Goal: Check status: Check status

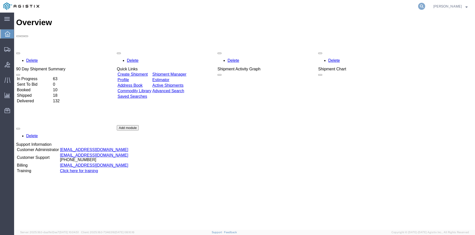
click at [425, 6] on icon at bounding box center [421, 6] width 7 height 7
type input "53828763"
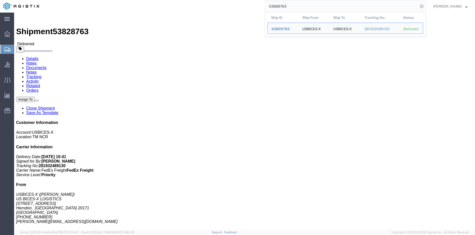
drag, startPoint x: 95, startPoint y: 53, endPoint x: 151, endPoint y: 54, distance: 56.4
click address "USBICES-X ([PERSON_NAME]) [STREET_ADDRESS] [PHONE_NUMBER] [PERSON_NAME][EMAIL_A…"
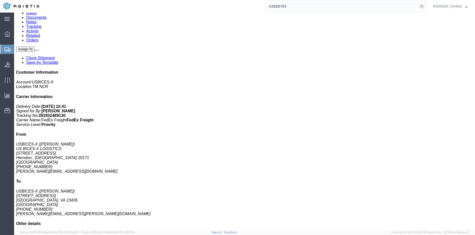
scroll to position [101, 0]
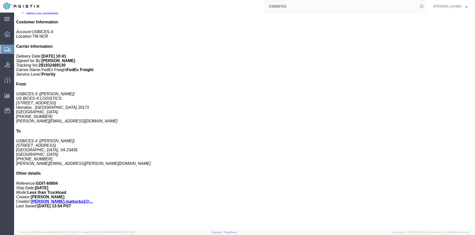
click b "31275.36 USD"
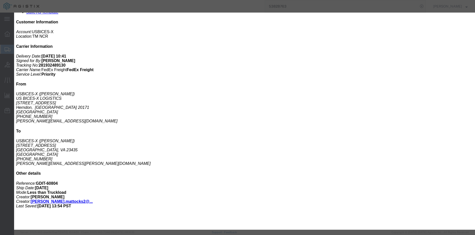
click icon "button"
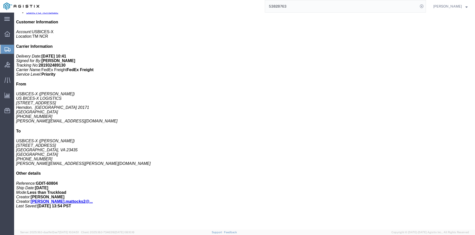
click link "Details"
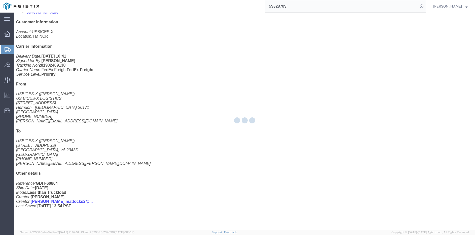
click at [21, 18] on div at bounding box center [244, 121] width 461 height 217
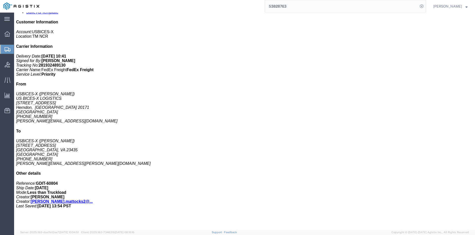
drag, startPoint x: 95, startPoint y: 58, endPoint x: 127, endPoint y: 64, distance: 32.0
click address "USBICES-X ([PERSON_NAME]) [STREET_ADDRESS] [PHONE_NUMBER] [PERSON_NAME][EMAIL_A…"
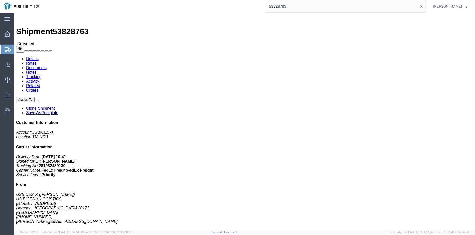
click div "Leg 1 - Less than Truckload"
